Goal: Task Accomplishment & Management: Use online tool/utility

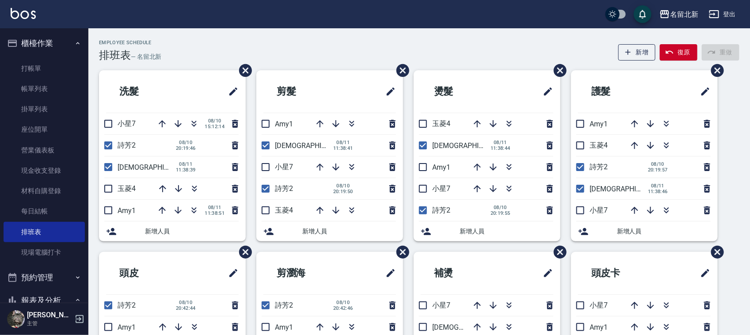
scroll to position [331, 0]
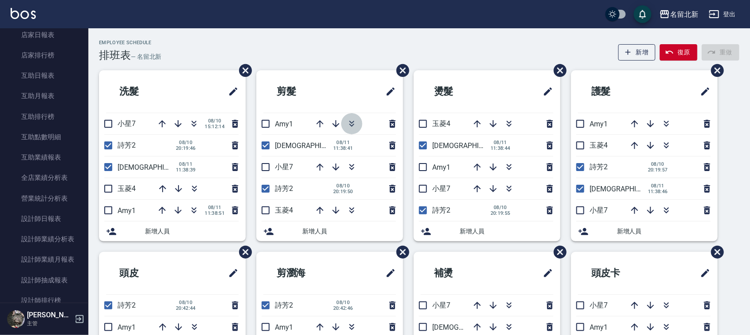
click at [349, 123] on button "button" at bounding box center [351, 123] width 21 height 21
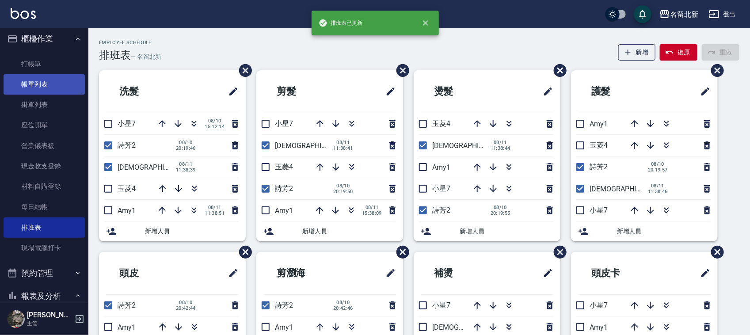
scroll to position [0, 0]
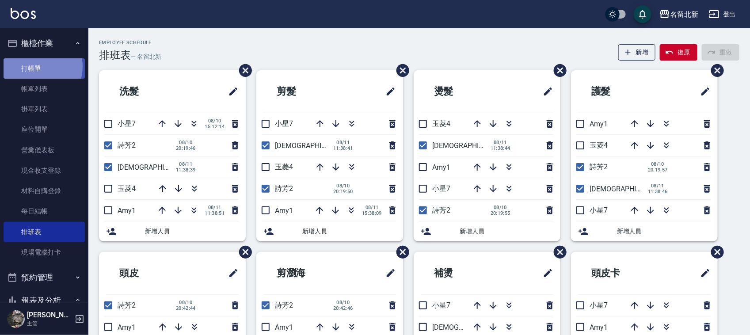
click at [34, 66] on link "打帳單" at bounding box center [44, 68] width 81 height 20
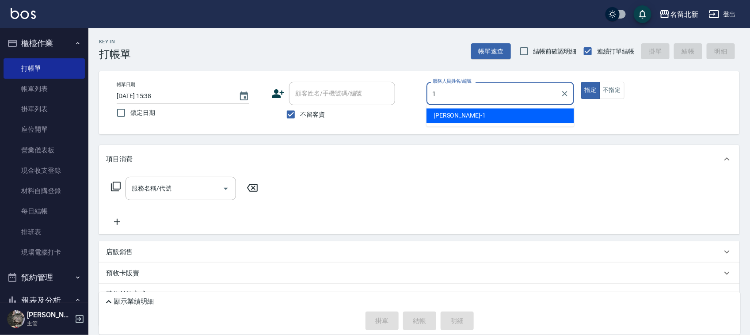
type input "[PERSON_NAME]-1"
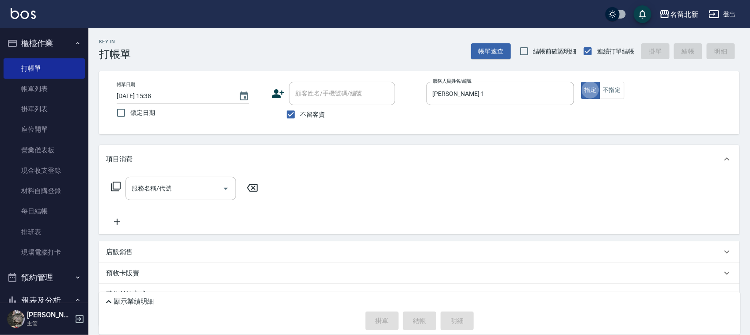
type button "true"
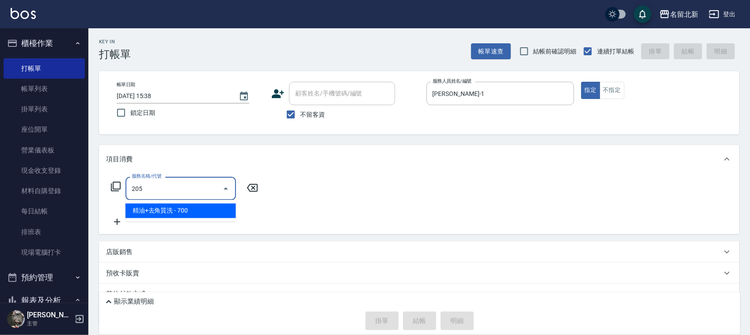
type input "精油+去角質洗(205)"
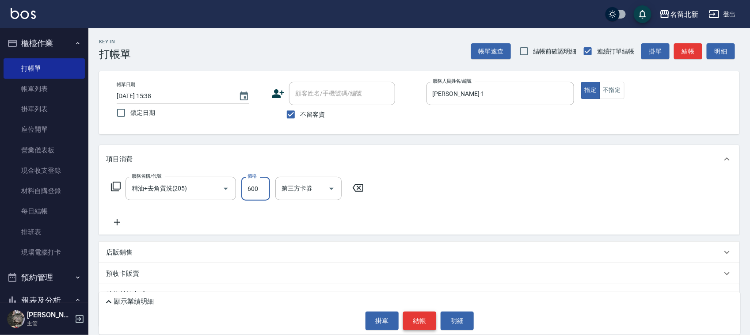
type input "600"
click at [431, 319] on button "結帳" at bounding box center [419, 320] width 33 height 19
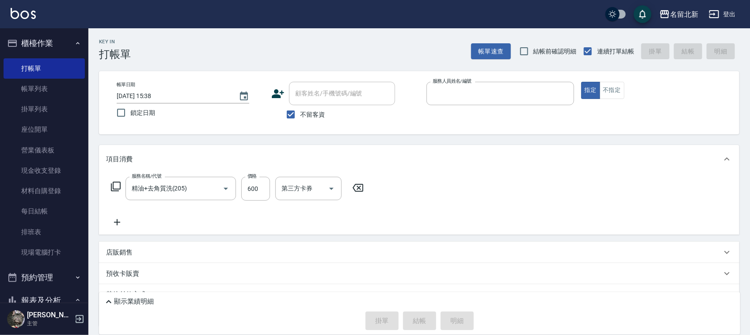
type input "1"
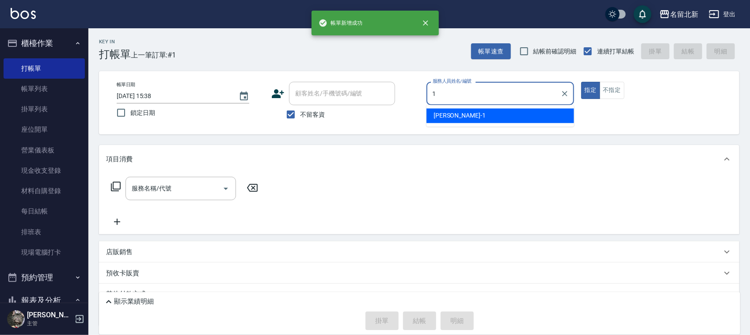
type input "[PERSON_NAME]-1"
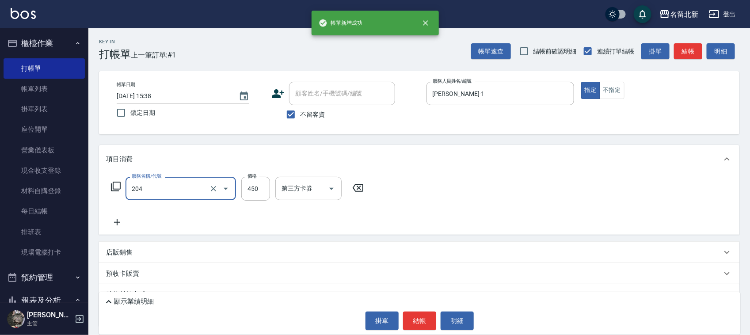
type input "髮質調理洗髮(204)"
type input "400"
click at [434, 323] on button "結帳" at bounding box center [419, 320] width 33 height 19
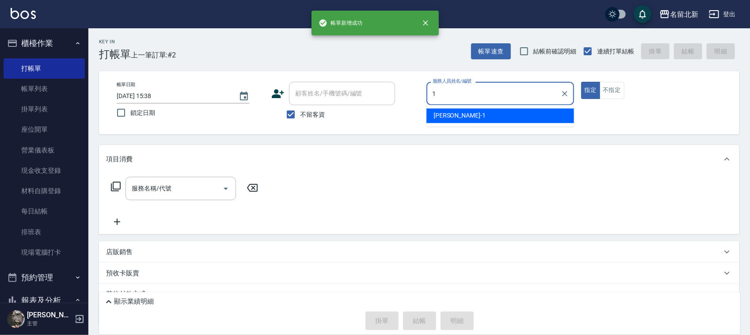
type input "[PERSON_NAME]-1"
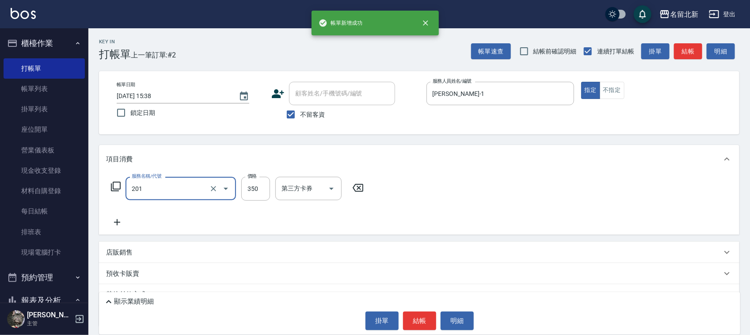
type input "一般洗髮(201)"
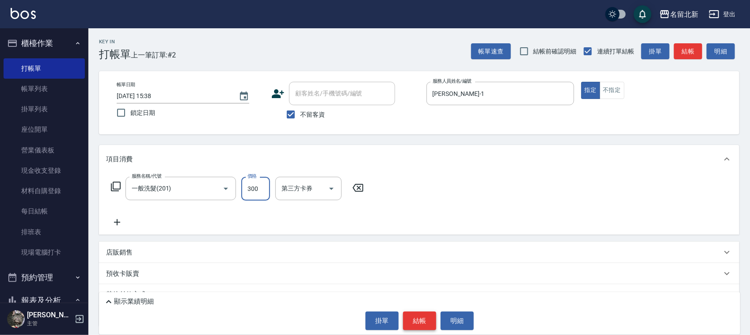
type input "300"
click at [425, 323] on button "結帳" at bounding box center [419, 320] width 33 height 19
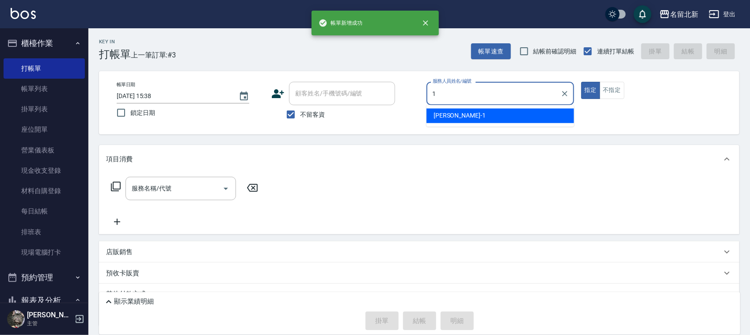
type input "[PERSON_NAME]-1"
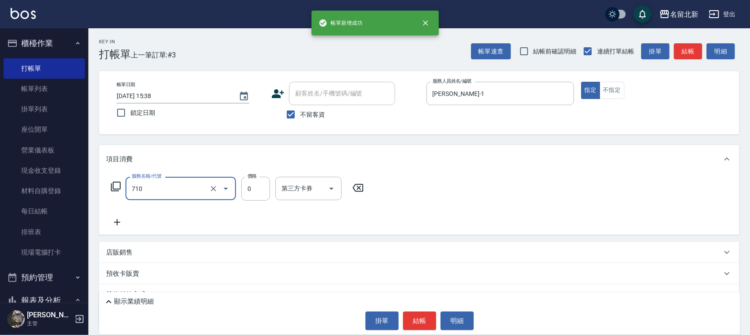
type input "互助100(710)"
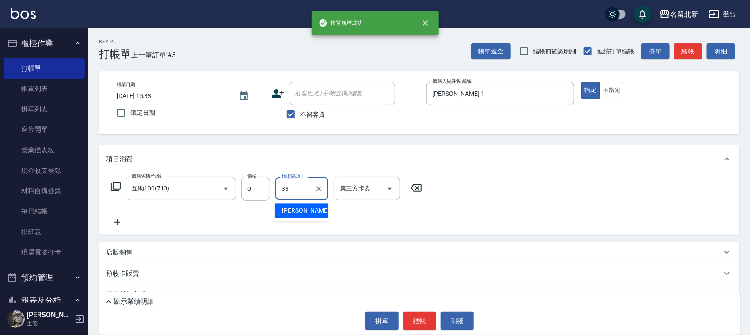
type input "[PERSON_NAME]-33"
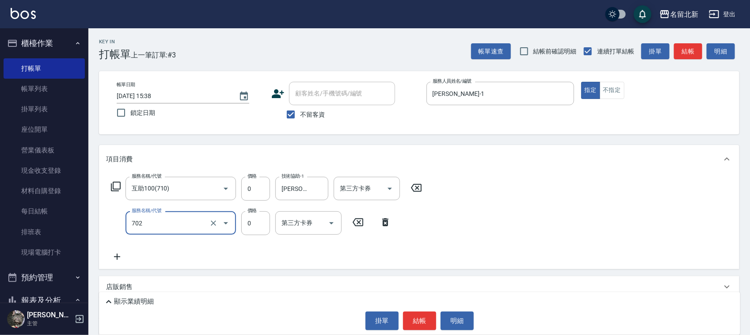
type input "互助20(702)"
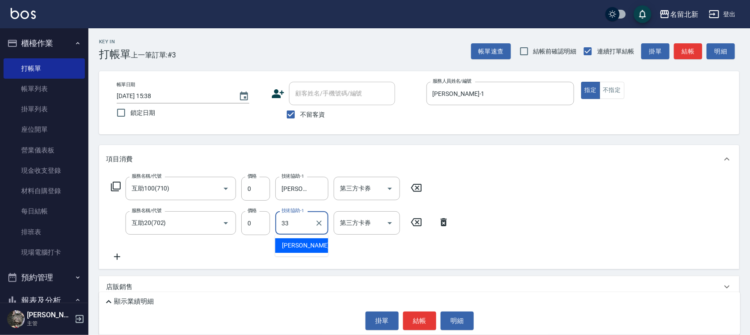
type input "[PERSON_NAME]-33"
drag, startPoint x: 414, startPoint y: 310, endPoint x: 418, endPoint y: 319, distance: 9.7
click at [418, 317] on div "顯示業績明細 掛單 結帳 明細" at bounding box center [419, 313] width 641 height 42
drag, startPoint x: 418, startPoint y: 320, endPoint x: 422, endPoint y: 310, distance: 11.1
click at [421, 315] on button "結帳" at bounding box center [419, 320] width 33 height 19
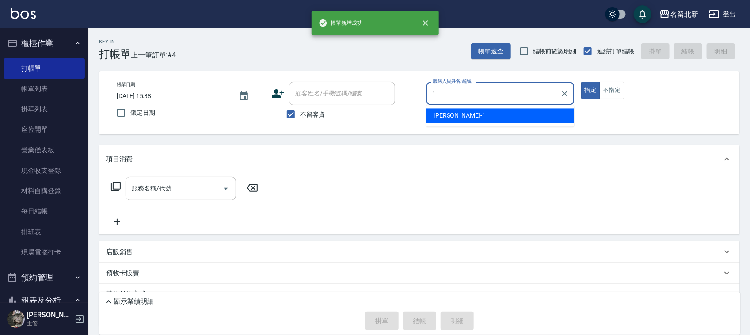
type input "[PERSON_NAME]-1"
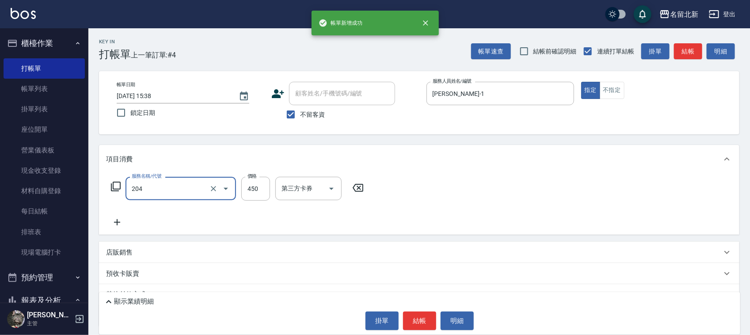
type input "髮質調理洗髮(204)"
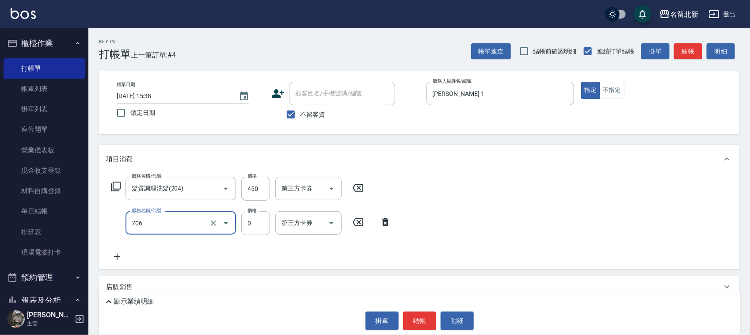
type input "互助60(706)"
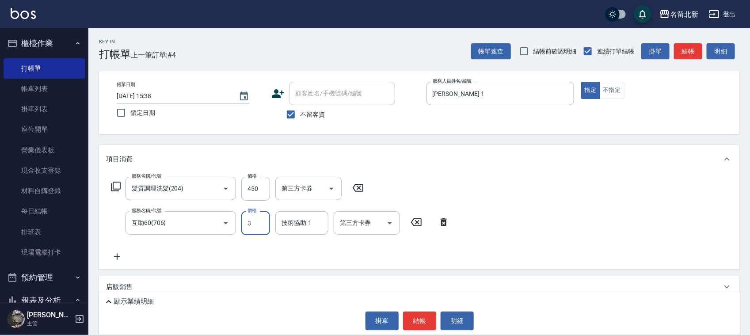
type input "0"
type input "[PERSON_NAME]-33"
click at [420, 319] on button "結帳" at bounding box center [419, 320] width 33 height 19
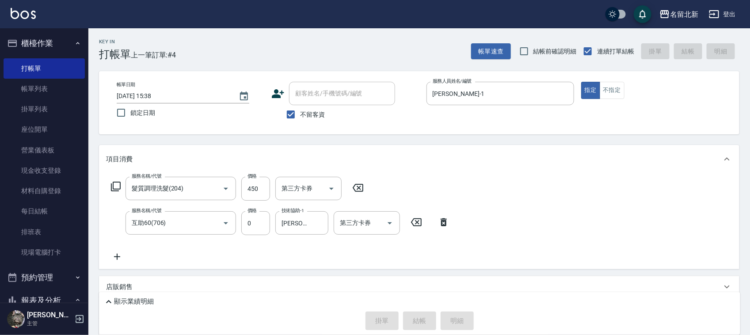
type input "[DATE] 15:39"
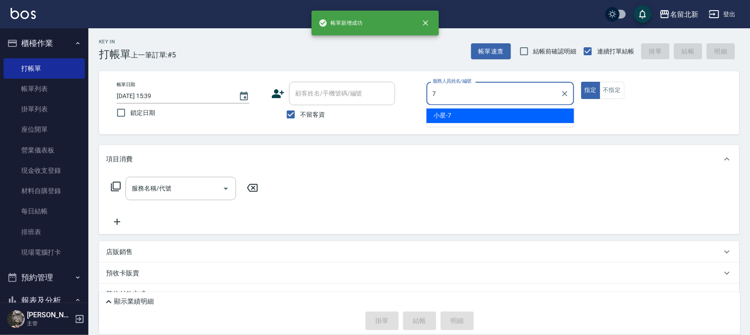
type input "小星-7"
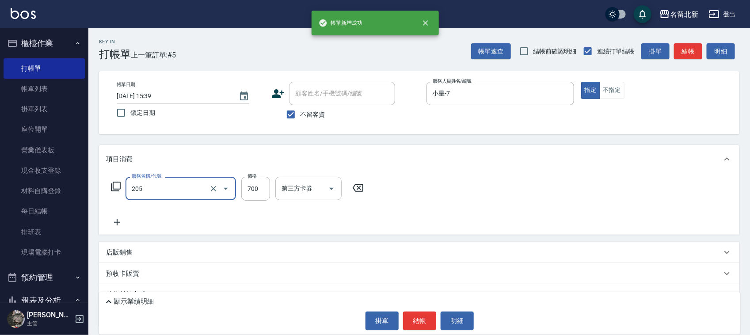
type input "精油+去角質洗(205)"
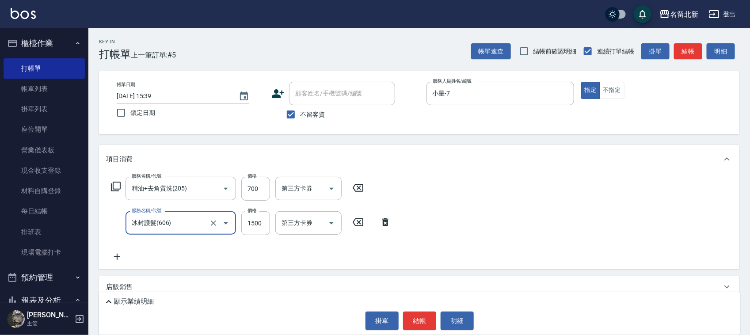
type input "冰封護髮(606)"
type input "1350"
click at [420, 323] on button "結帳" at bounding box center [419, 320] width 33 height 19
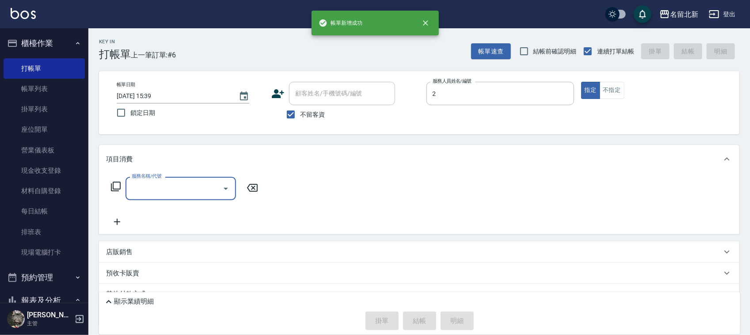
type input "詩芳-2"
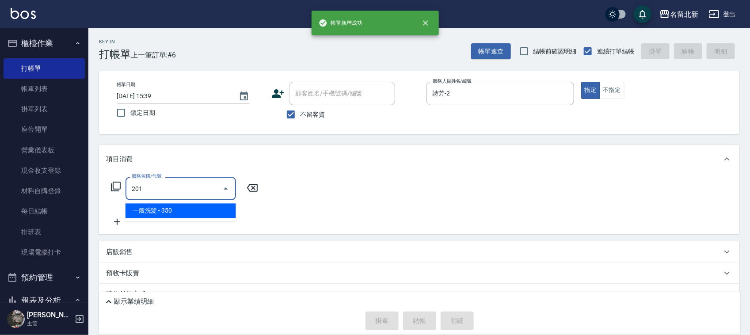
type input "一般洗髮(201)"
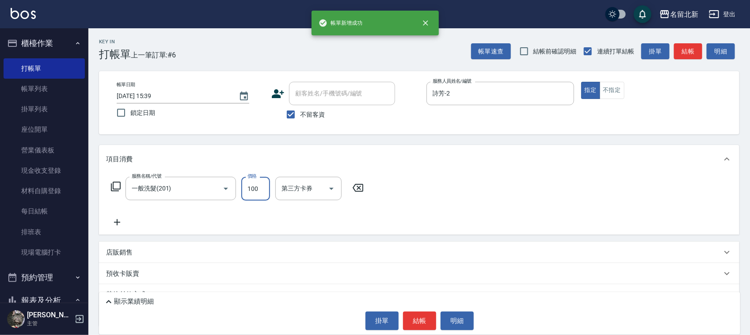
type input "100"
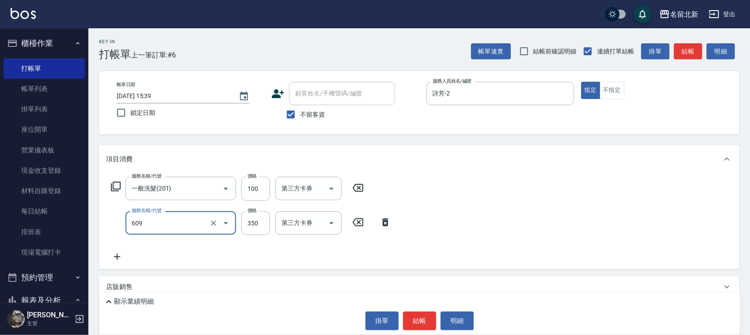
type input "頭皮隔離(609)"
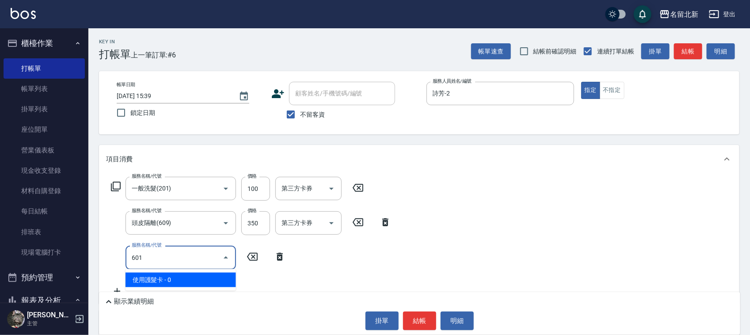
type input "使用護髮卡(601)"
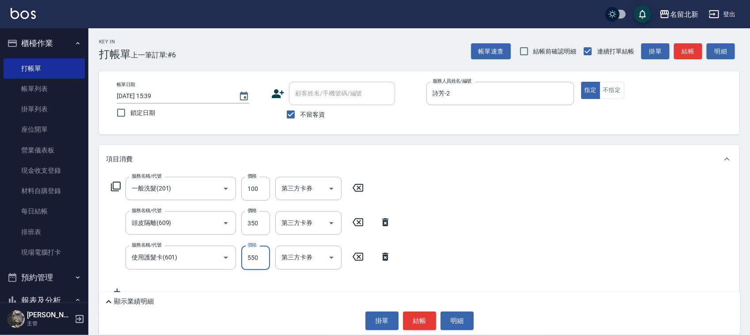
type input "550"
type input "入公司(p01)"
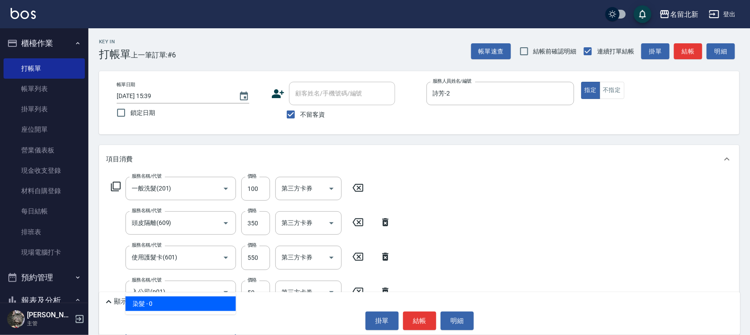
type input "染髮(501)"
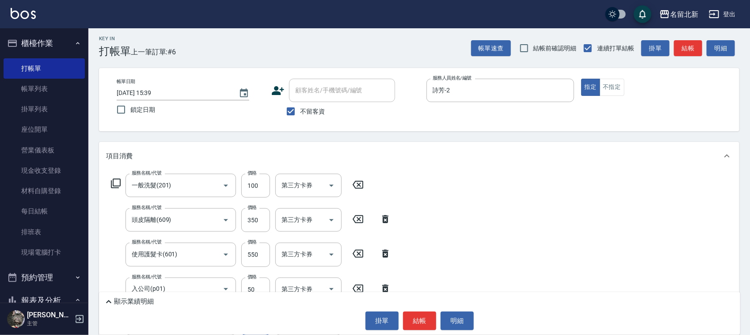
type input "1450"
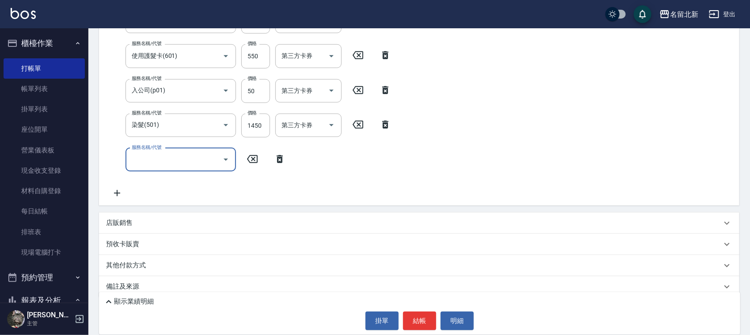
scroll to position [212, 0]
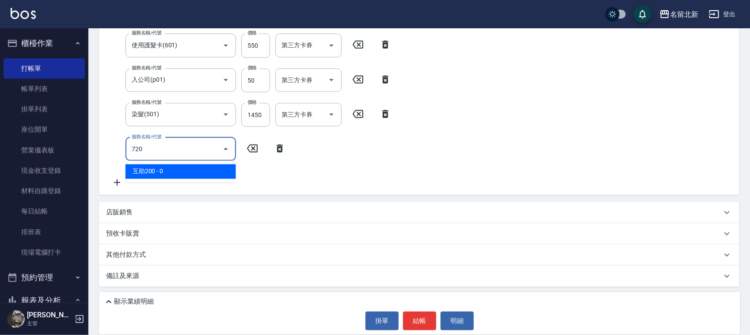
type input "互助200(720)"
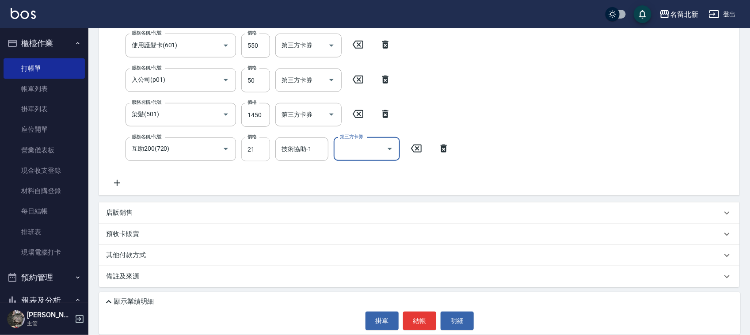
click at [247, 146] on div "服務名稱/代號 一般洗髮(201) 服務名稱/代號 價格 100 價格 第三方卡券 第三方卡券 服務名稱/代號 頭皮隔離(609) 服務名稱/代號 價格 35…" at bounding box center [280, 77] width 349 height 224
type input "0"
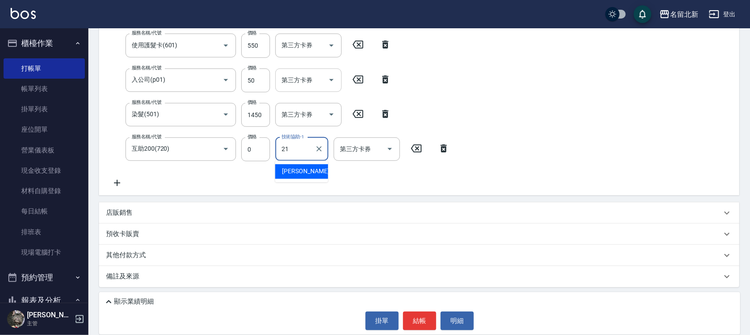
type input "[PERSON_NAME]-21"
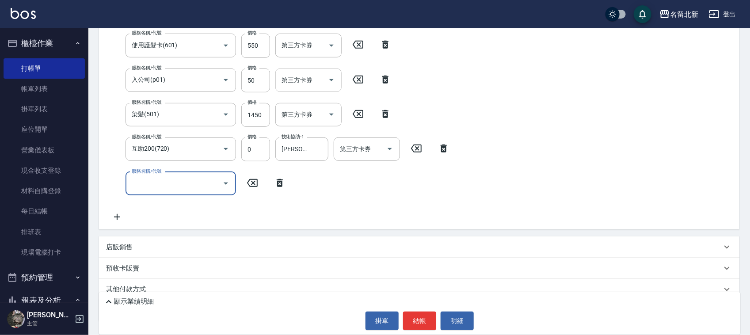
scroll to position [228, 0]
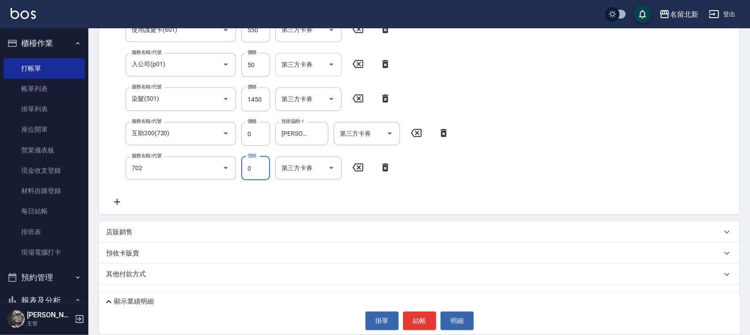
type input "互助20(702)"
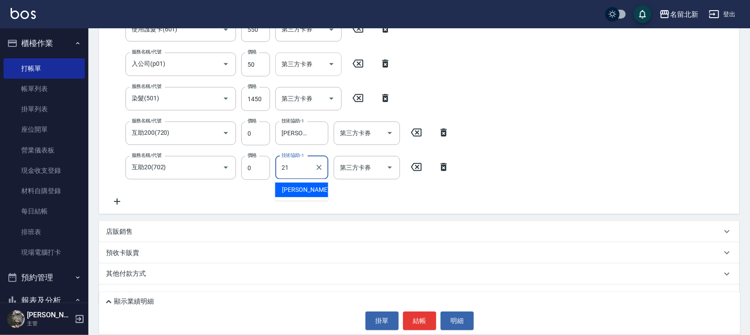
type input "[PERSON_NAME]-21"
click at [414, 320] on button "結帳" at bounding box center [419, 320] width 33 height 19
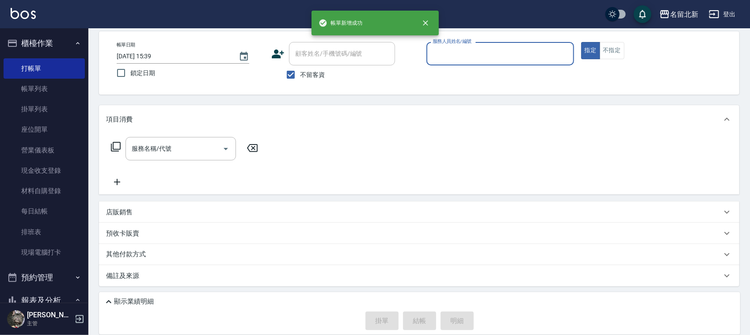
scroll to position [39, 0]
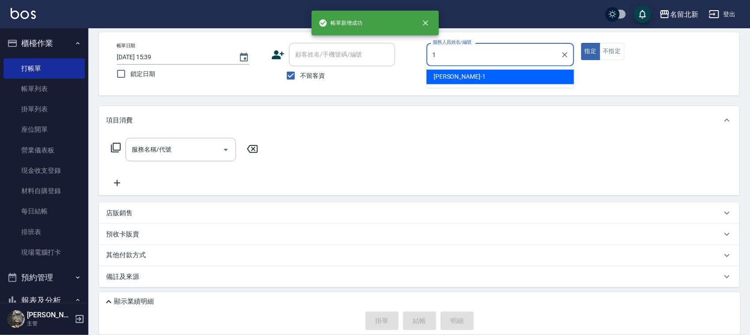
type input "[PERSON_NAME]-1"
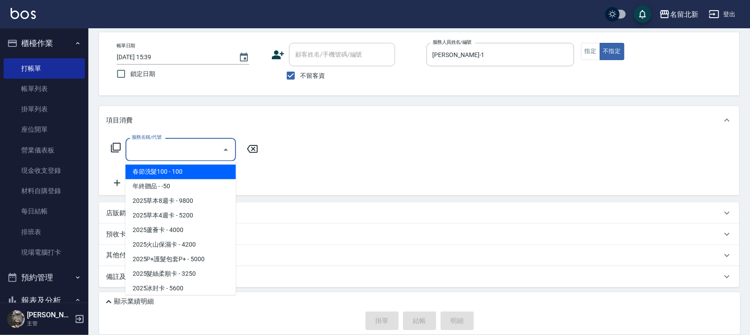
click at [162, 152] on input "服務名稱/代號" at bounding box center [173, 149] width 89 height 15
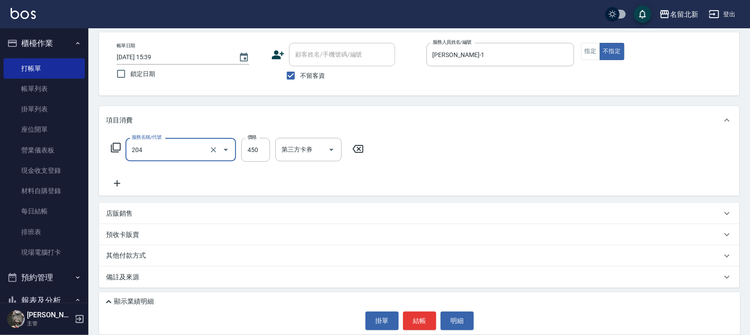
type input "髮質調理洗髮(204)"
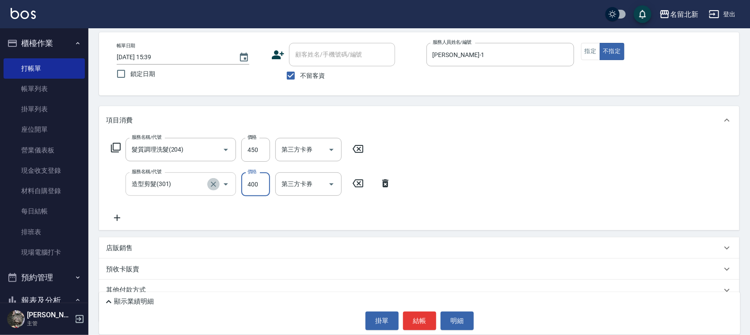
click at [210, 184] on icon "Clear" at bounding box center [213, 184] width 9 height 9
type input "造型剪髮(301)"
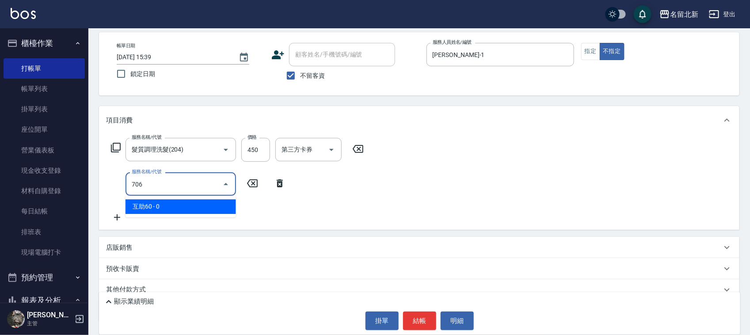
type input "互助60(706)"
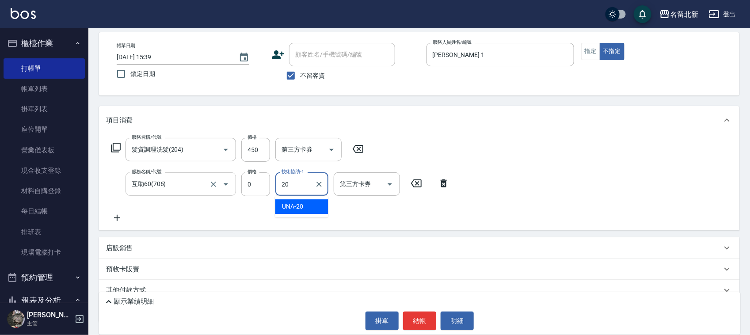
type input "UNA-20"
click at [426, 316] on button "結帳" at bounding box center [419, 320] width 33 height 19
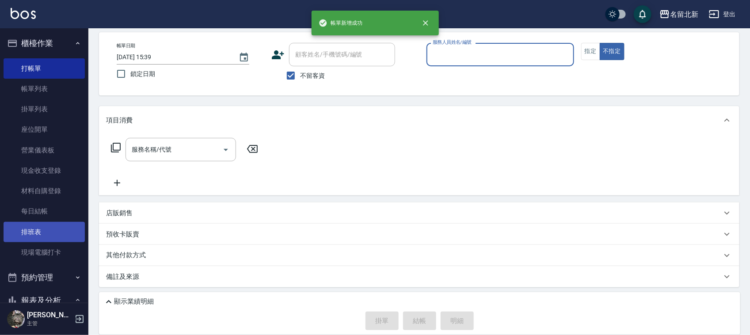
click at [20, 225] on link "排班表" at bounding box center [44, 232] width 81 height 20
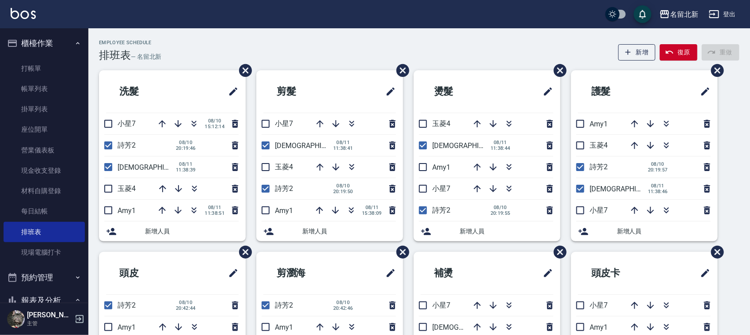
drag, startPoint x: 194, startPoint y: 130, endPoint x: 200, endPoint y: 137, distance: 9.7
click at [200, 137] on ul "洗髮 小星7 [DATE] 15:12:14 詩芳2 [DATE] 20:19:46 大雲9 [DATE] 11:38:39 玉菱4 Amy1 [DATE] …" at bounding box center [172, 155] width 147 height 171
click at [193, 119] on icon "button" at bounding box center [194, 123] width 11 height 11
